Goal: Information Seeking & Learning: Find specific fact

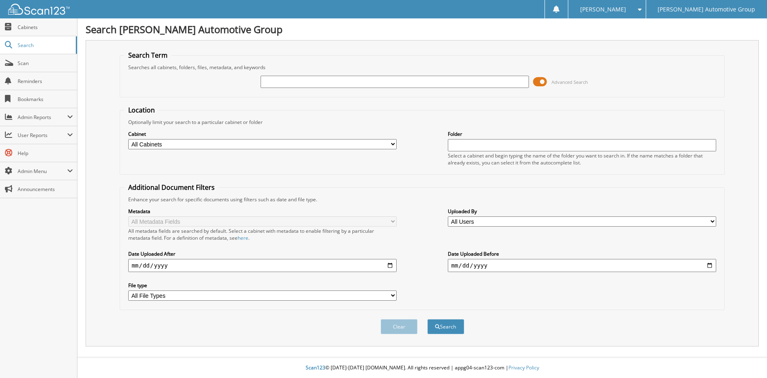
click at [303, 80] on input "text" at bounding box center [394, 82] width 268 height 12
type input "SIMMONS"
click at [427, 319] on button "Search" at bounding box center [445, 326] width 37 height 15
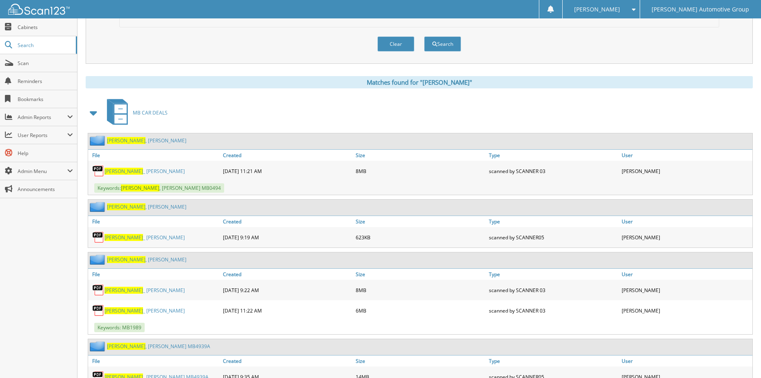
scroll to position [287, 0]
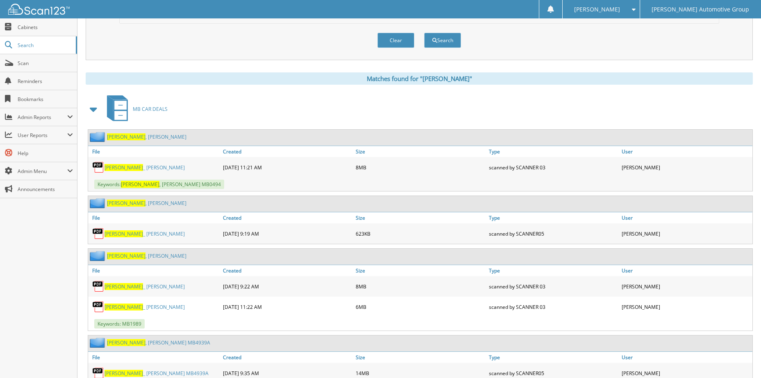
click at [115, 256] on span "SIMMONS" at bounding box center [126, 256] width 38 height 7
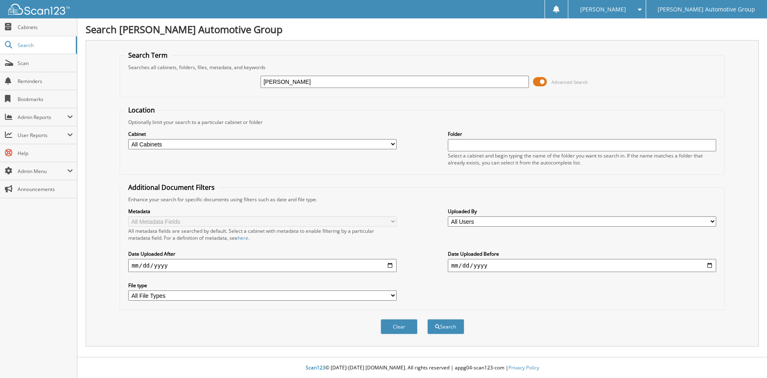
type input "[PERSON_NAME]"
click at [427, 319] on button "Search" at bounding box center [445, 326] width 37 height 15
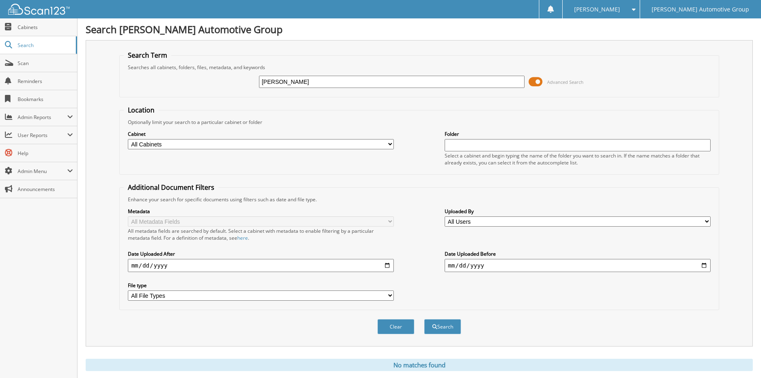
click at [307, 84] on input "SIMMONS, KARWN" at bounding box center [392, 82] width 266 height 12
type input "[PERSON_NAME]"
click at [424, 319] on button "Search" at bounding box center [442, 326] width 37 height 15
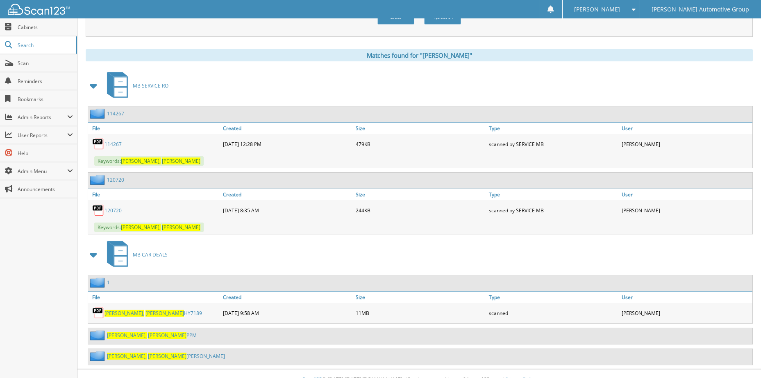
scroll to position [322, 0]
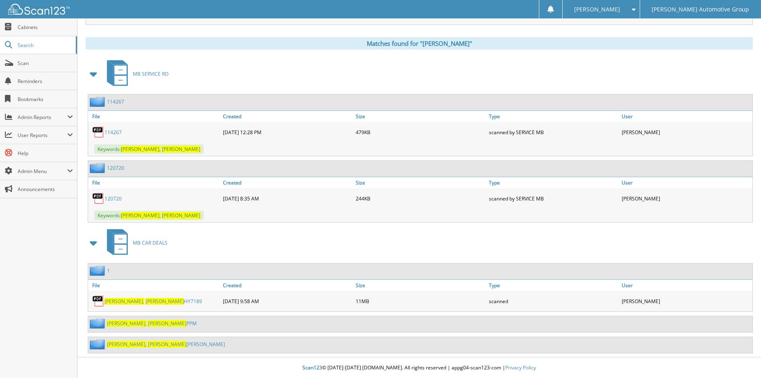
click at [118, 302] on span "SIMMONS," at bounding box center [124, 301] width 40 height 7
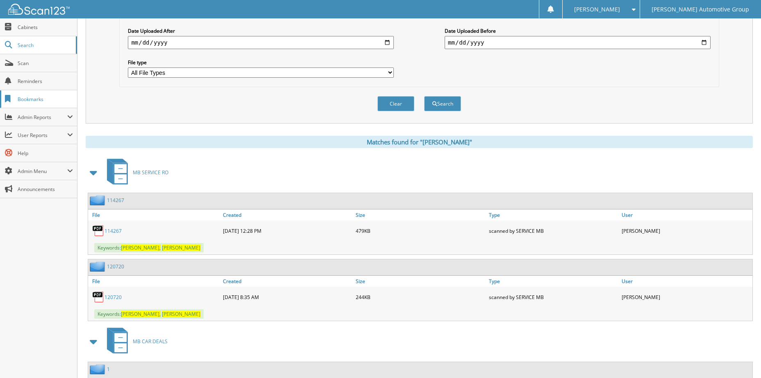
scroll to position [118, 0]
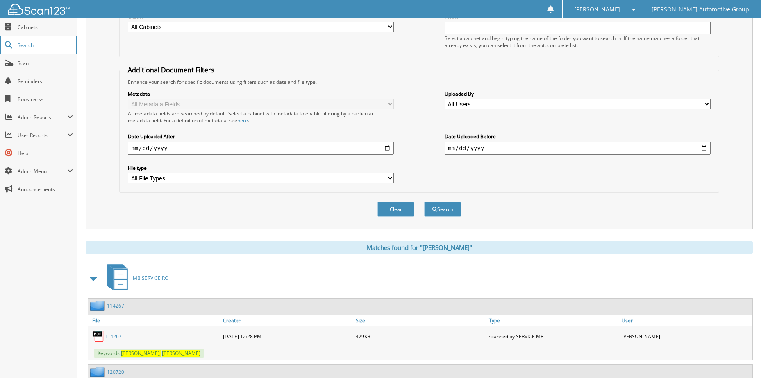
click at [32, 45] on span "Search" at bounding box center [45, 45] width 54 height 7
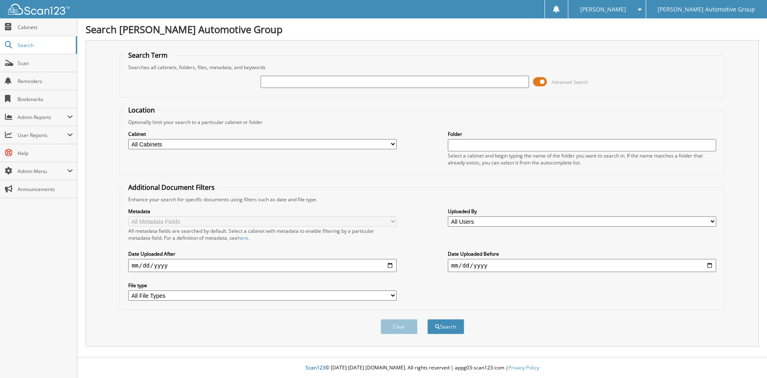
click at [310, 80] on input "text" at bounding box center [394, 82] width 268 height 12
type input "EASTERWOOD"
click at [427, 319] on button "Search" at bounding box center [445, 326] width 37 height 15
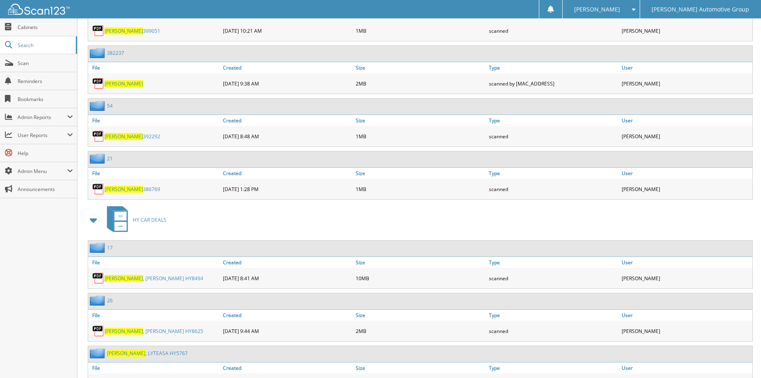
scroll to position [614, 0]
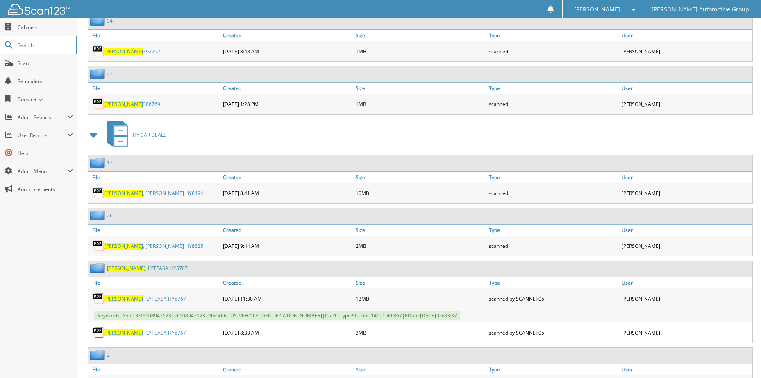
click at [120, 195] on span "[PERSON_NAME]" at bounding box center [123, 193] width 38 height 7
click at [119, 306] on div "[PERSON_NAME] _ LYTEASA HY5767" at bounding box center [154, 299] width 133 height 16
click at [124, 302] on span "[PERSON_NAME]" at bounding box center [123, 299] width 38 height 7
click at [152, 299] on link "[PERSON_NAME] _ LYTEASA HY5767" at bounding box center [144, 299] width 81 height 7
click at [125, 300] on span "[PERSON_NAME]" at bounding box center [123, 299] width 38 height 7
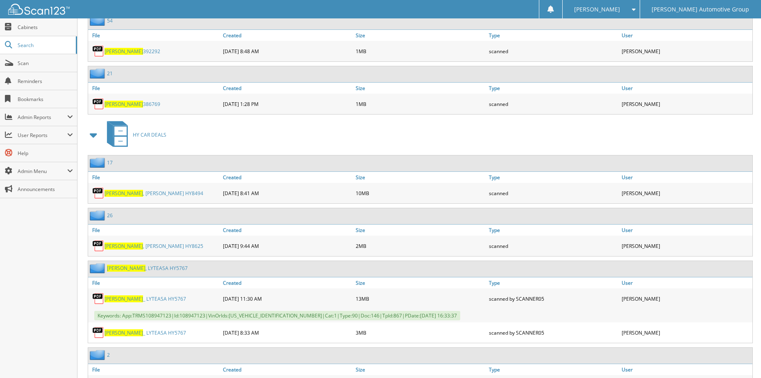
click at [126, 270] on span "[PERSON_NAME]" at bounding box center [126, 268] width 38 height 7
